Goal: Check status: Check status

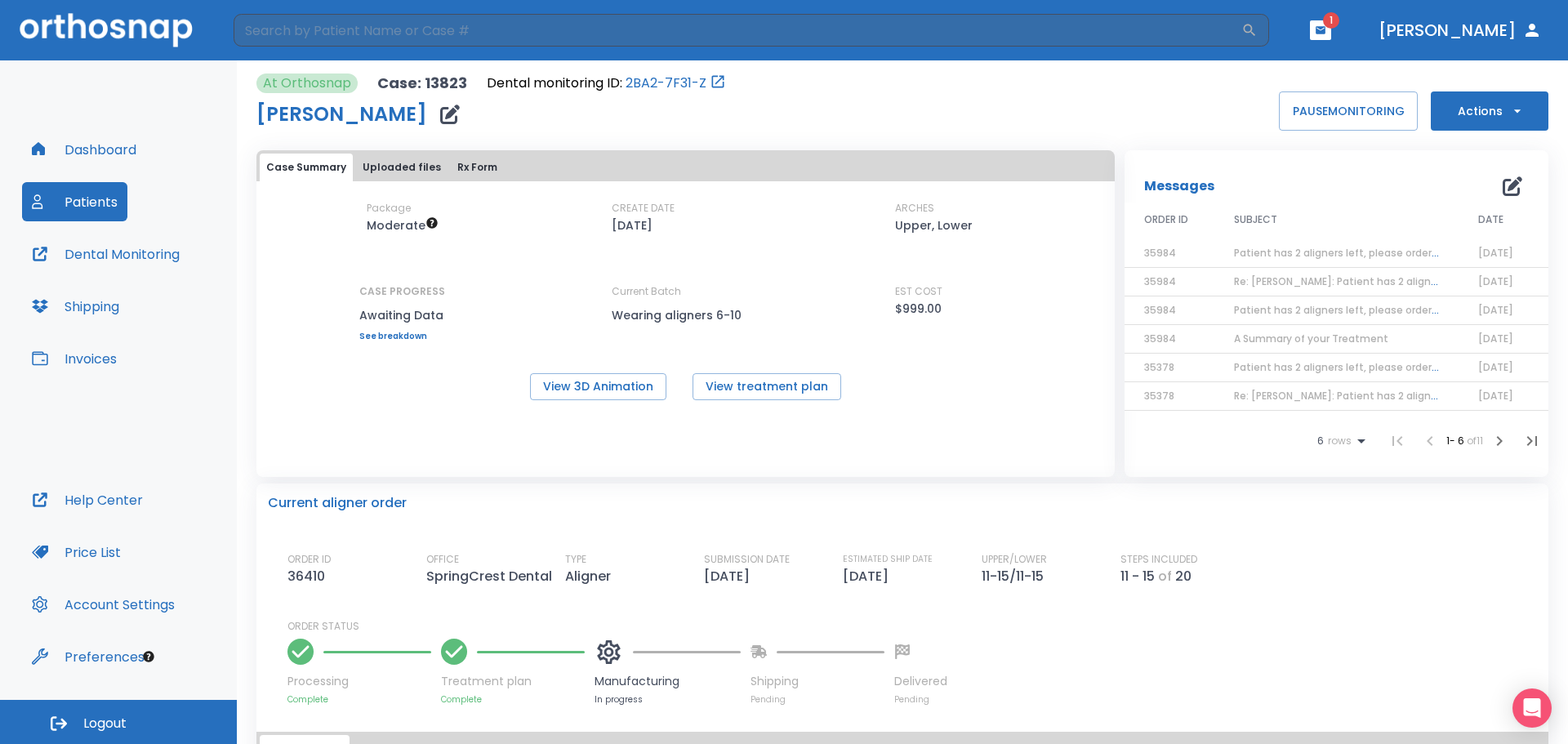
scroll to position [2, 0]
click at [88, 205] on button "Patients" at bounding box center [74, 201] width 105 height 39
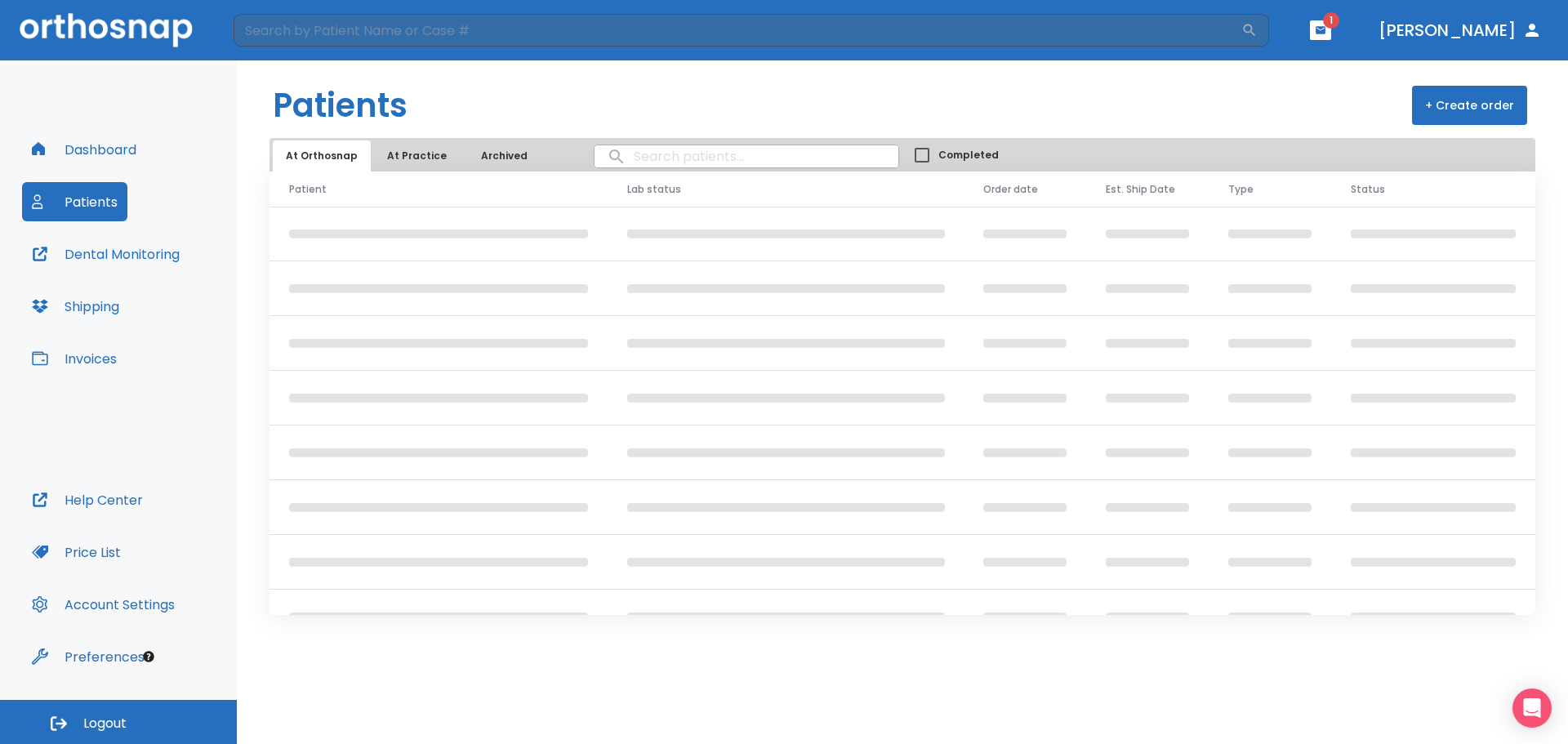
click at [638, 155] on input "search" at bounding box center [746, 156] width 304 height 32
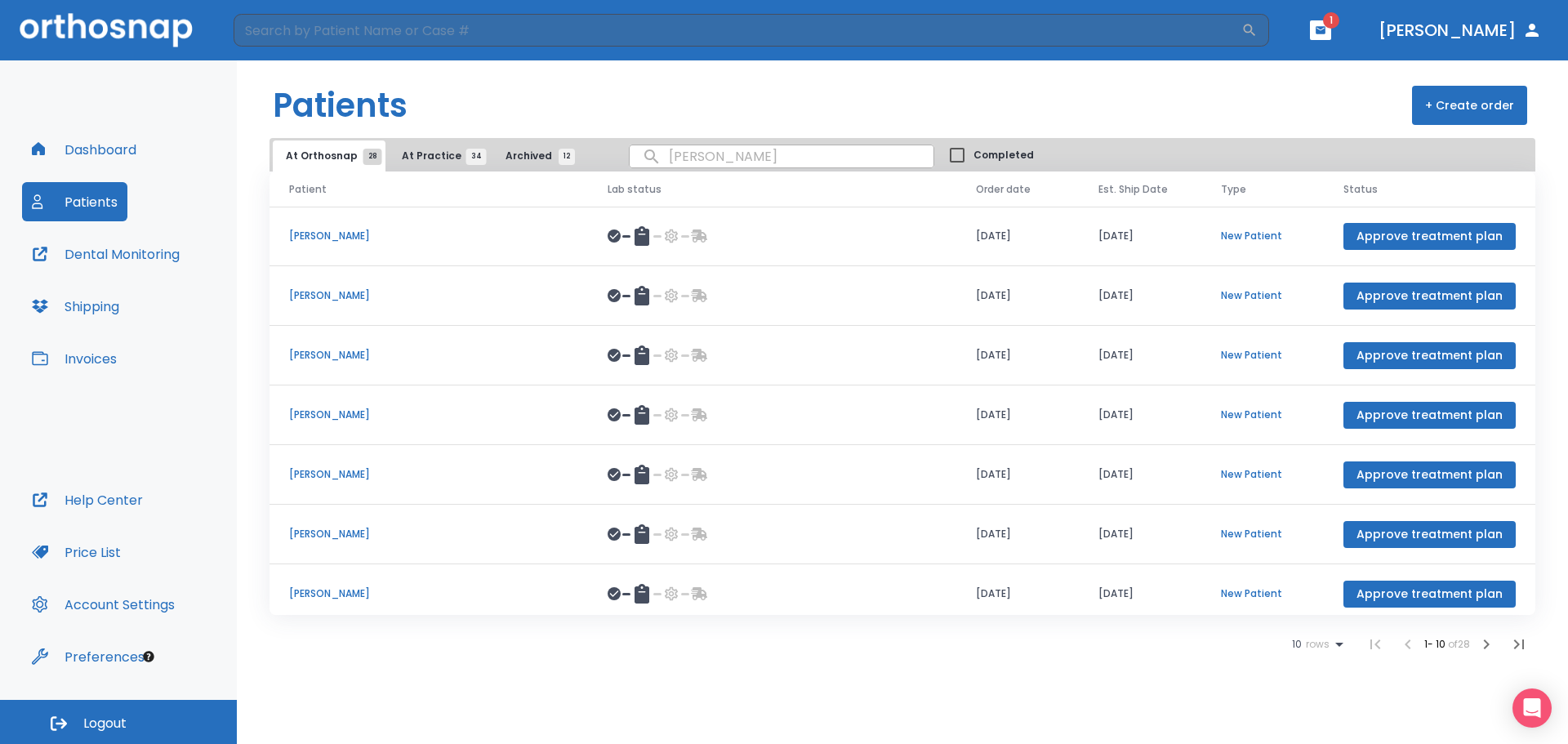
type input "[PERSON_NAME]"
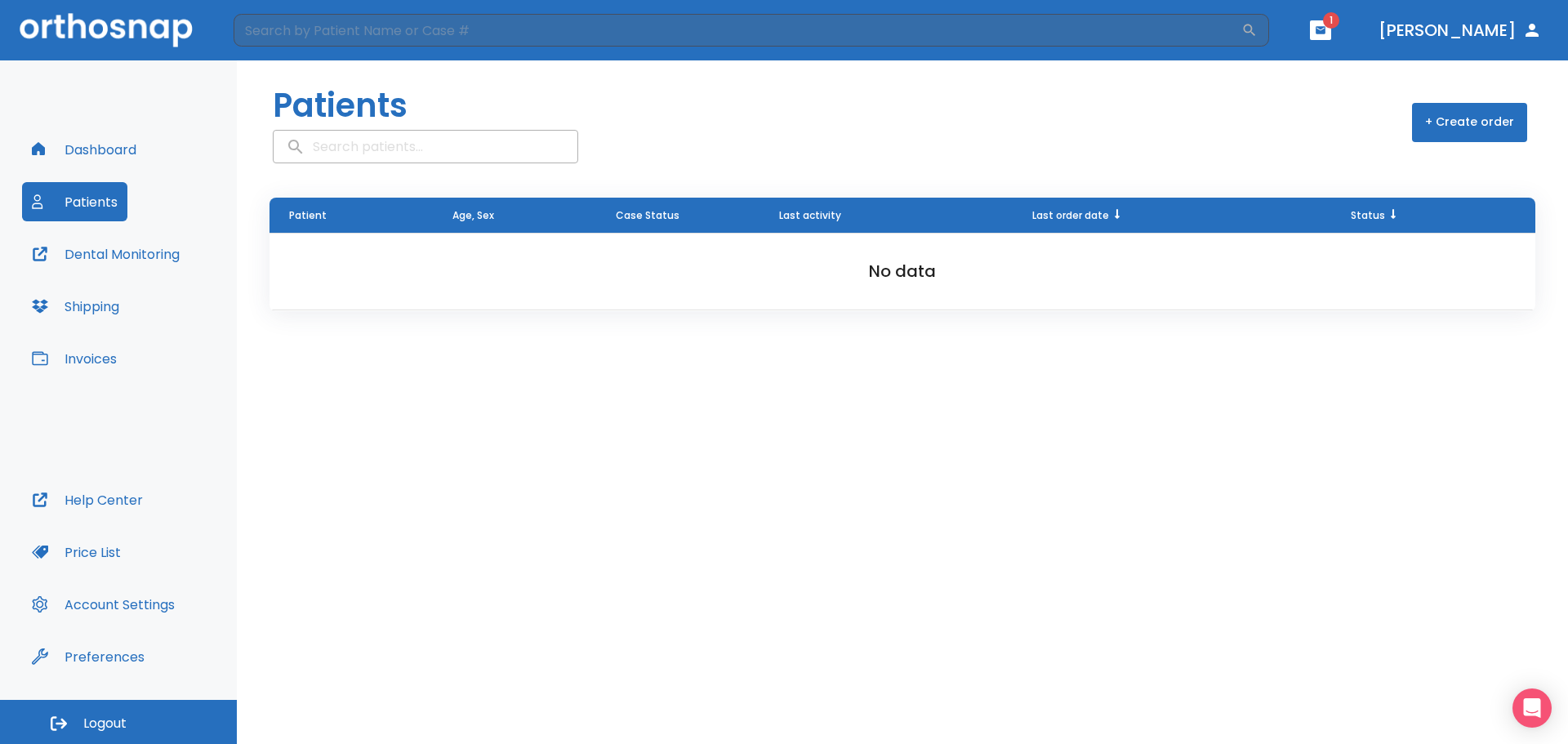
type input "[PERSON_NAME]"
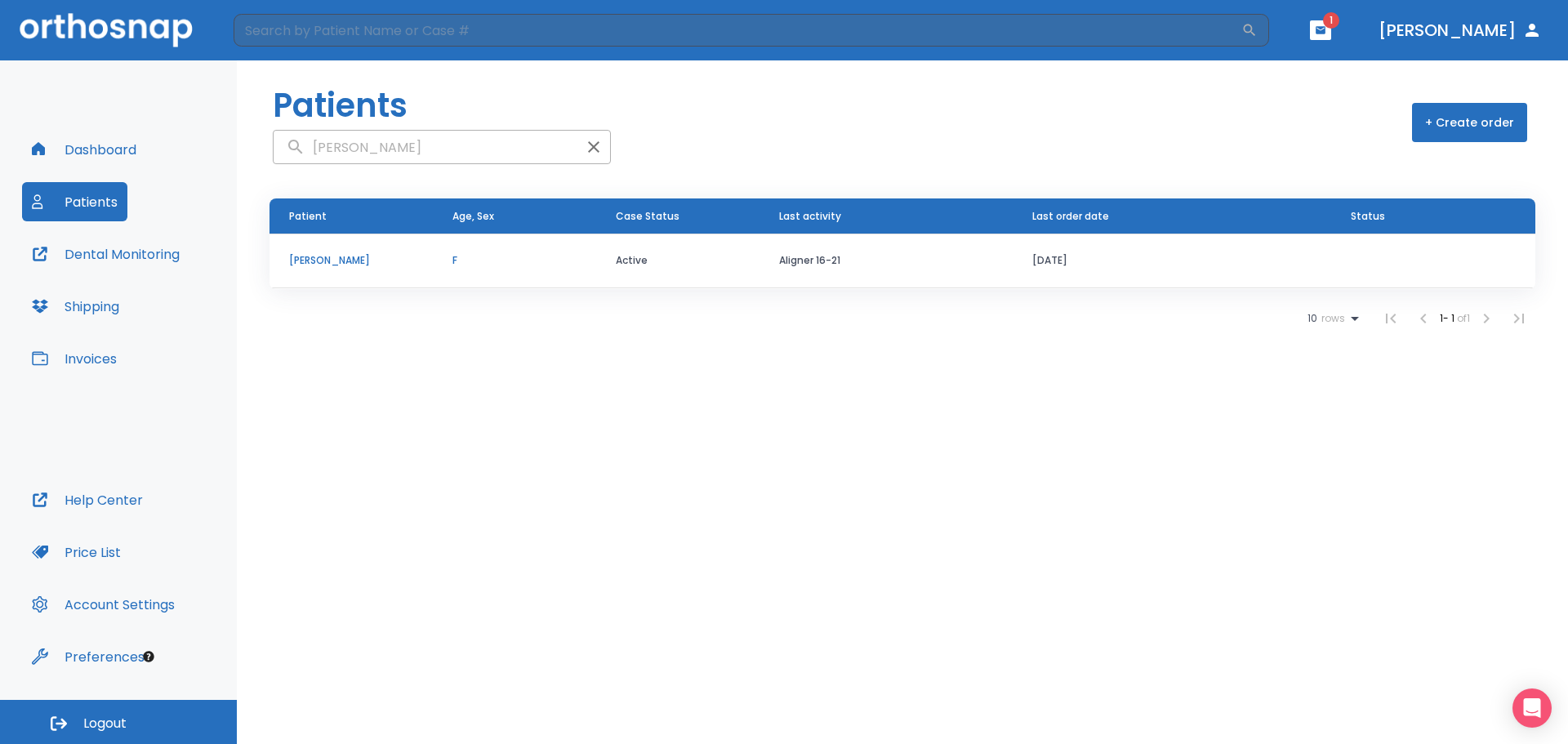
click at [325, 256] on p "[PERSON_NAME]" at bounding box center [351, 261] width 124 height 15
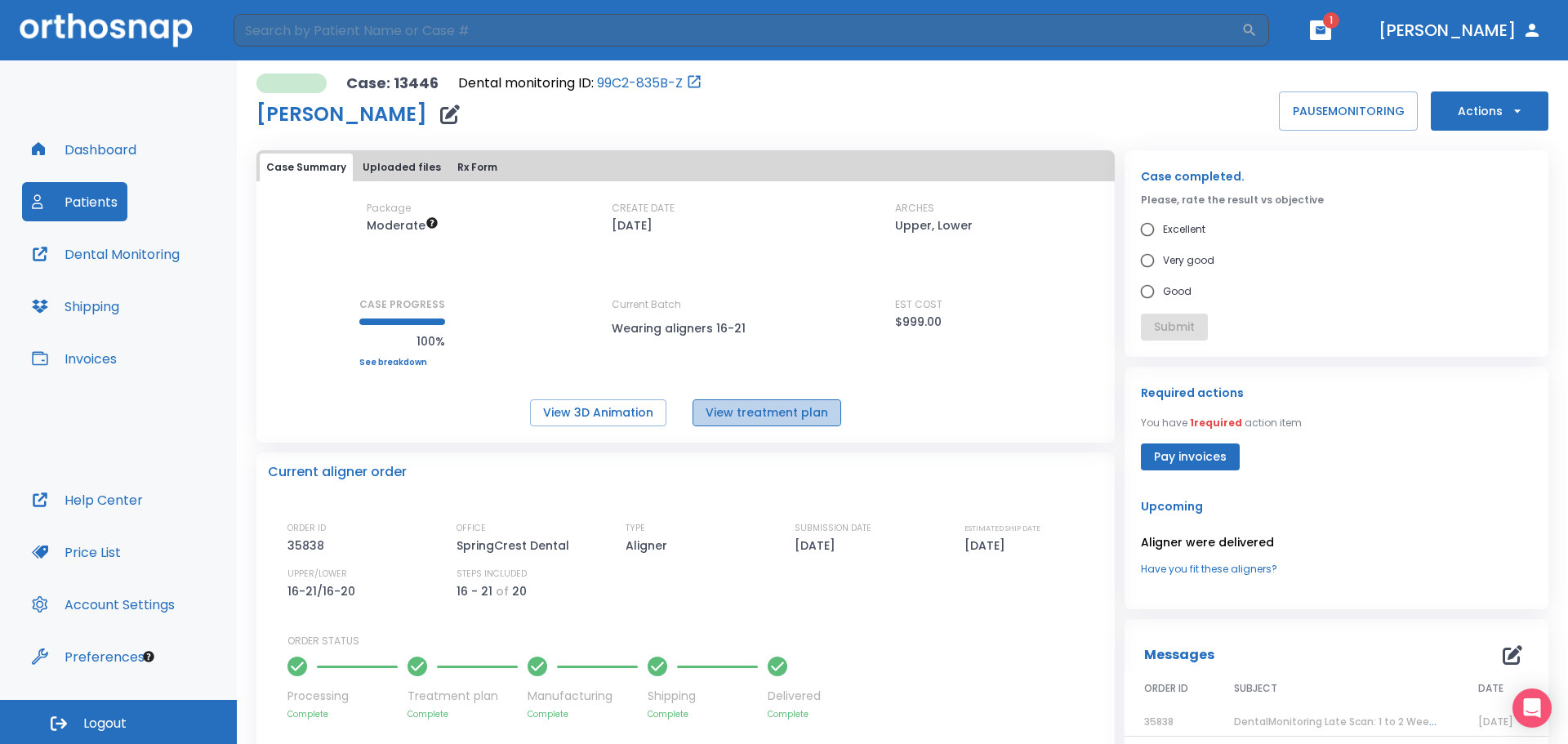
click at [768, 415] on button "View treatment plan" at bounding box center [767, 413] width 148 height 27
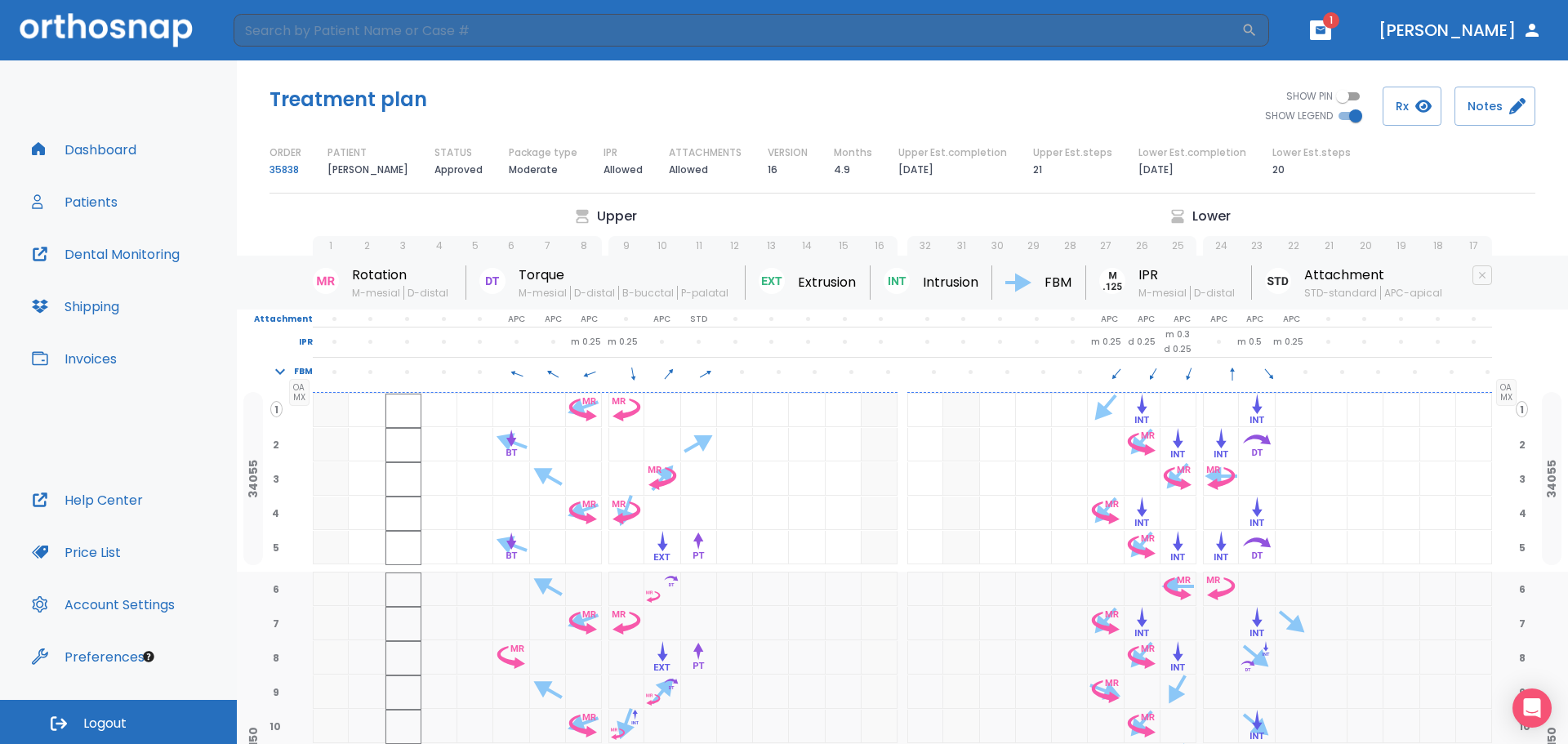
click at [125, 252] on button "Dental Monitoring" at bounding box center [105, 253] width 167 height 39
click at [78, 210] on button "Patients" at bounding box center [74, 201] width 105 height 39
